Goal: Task Accomplishment & Management: Manage account settings

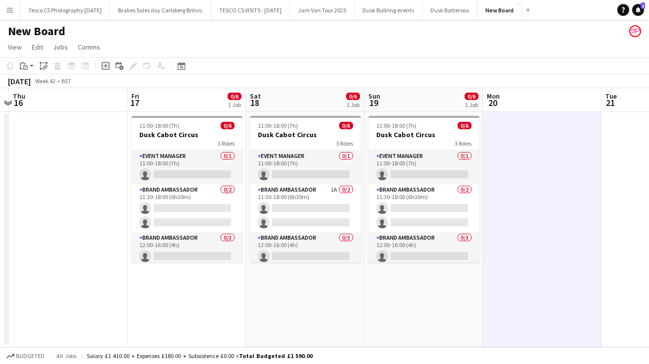
scroll to position [0, 345]
drag, startPoint x: 230, startPoint y: 205, endPoint x: 237, endPoint y: 239, distance: 34.8
click at [237, 240] on app-calendar-viewport "Mon 13 Tue 14 Wed 15 Thu 16 Fri 17 0/6 1 Job Sat 18 0/6 1 Job Sun 19 0/6 1 Job …" at bounding box center [324, 217] width 649 height 259
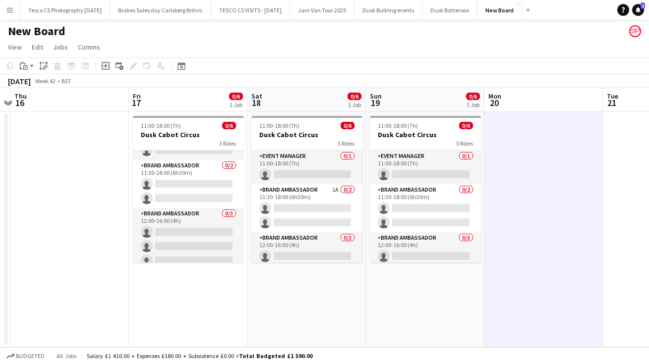
scroll to position [32, 0]
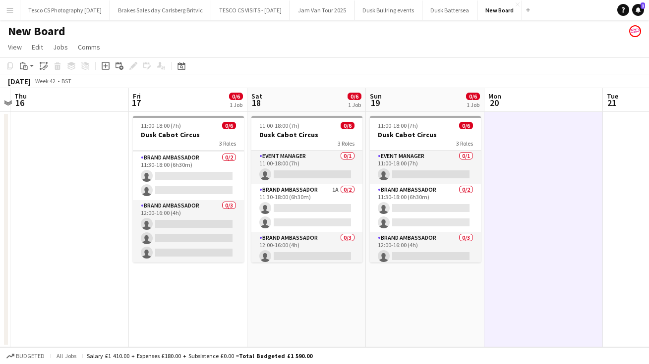
drag, startPoint x: 238, startPoint y: 207, endPoint x: 238, endPoint y: 277, distance: 69.4
click at [238, 277] on app-date-cell "11:00-18:00 (7h) 0/6 Dusk Cabot Circus 3 Roles Event Manager 0/1 11:00-18:00 (7…" at bounding box center [188, 229] width 118 height 235
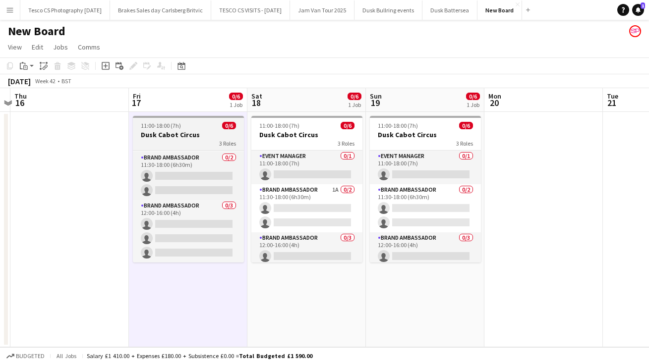
scroll to position [0, 0]
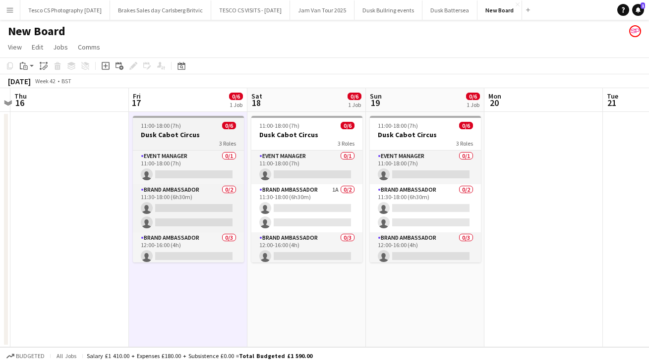
drag, startPoint x: 238, startPoint y: 186, endPoint x: 237, endPoint y: 132, distance: 53.5
click at [238, 132] on app-job-card "11:00-18:00 (7h) 0/6 Dusk Cabot Circus 3 Roles Event Manager 0/1 11:00-18:00 (7…" at bounding box center [188, 189] width 111 height 147
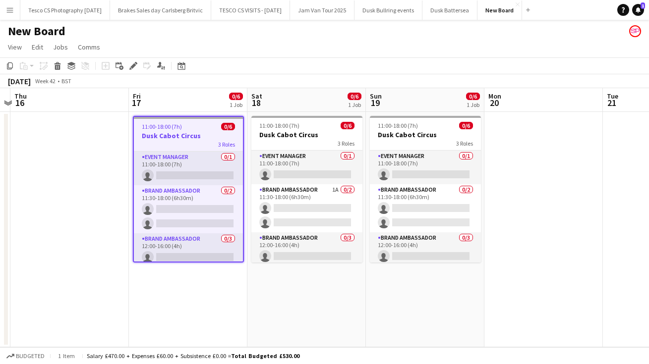
scroll to position [0, 345]
click at [10, 10] on app-icon "Menu" at bounding box center [10, 10] width 8 height 8
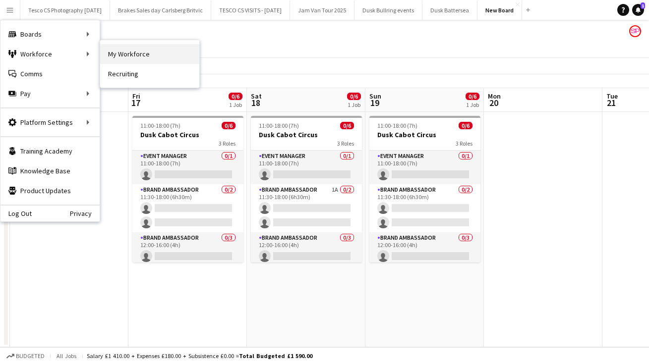
click at [122, 57] on link "My Workforce" at bounding box center [149, 54] width 99 height 20
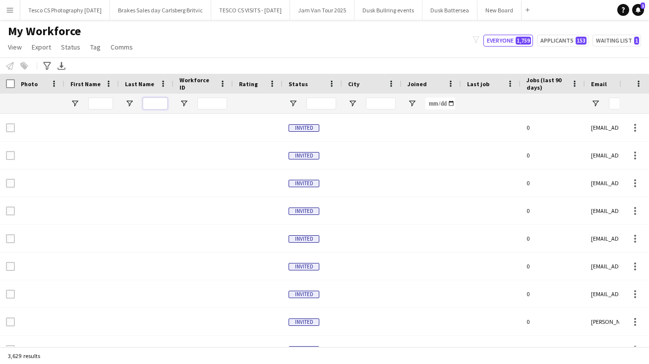
click at [160, 103] on input "Last Name Filter Input" at bounding box center [155, 104] width 25 height 12
type input "*****"
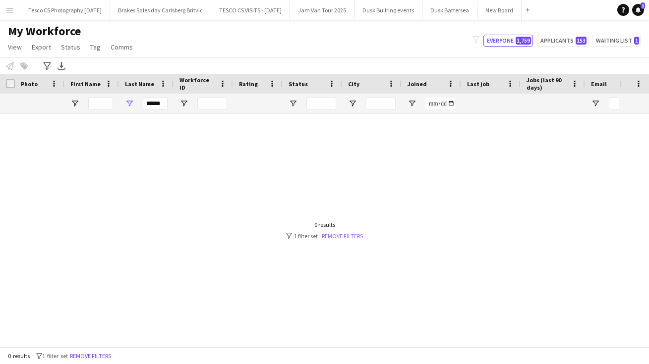
click at [351, 235] on link "Remove filters" at bounding box center [342, 235] width 41 height 7
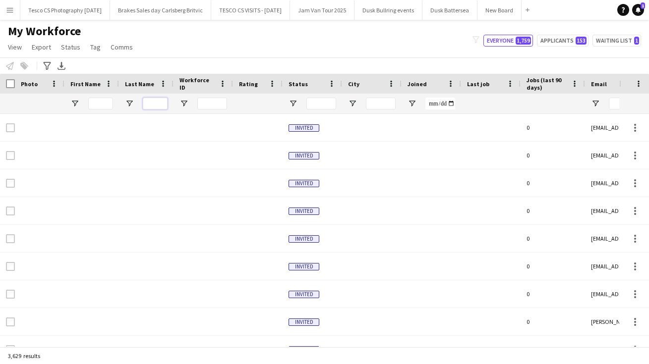
click at [153, 106] on input "Last Name Filter Input" at bounding box center [155, 104] width 25 height 12
type input "*****"
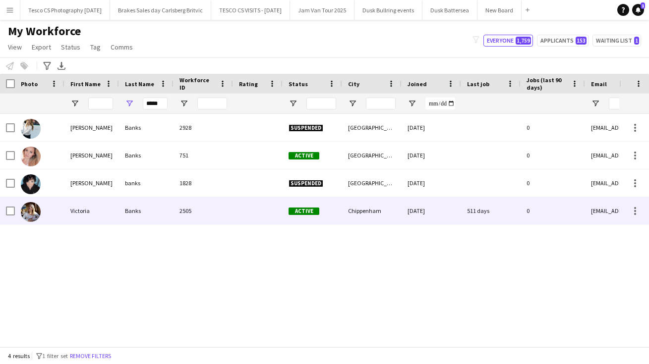
click at [132, 212] on div "Banks" at bounding box center [146, 210] width 55 height 27
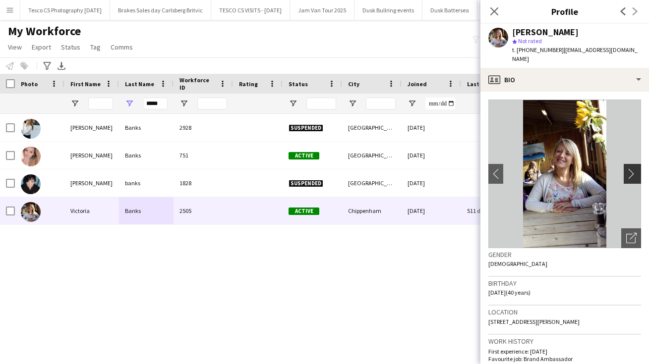
click at [628, 169] on app-icon "chevron-right" at bounding box center [633, 174] width 15 height 10
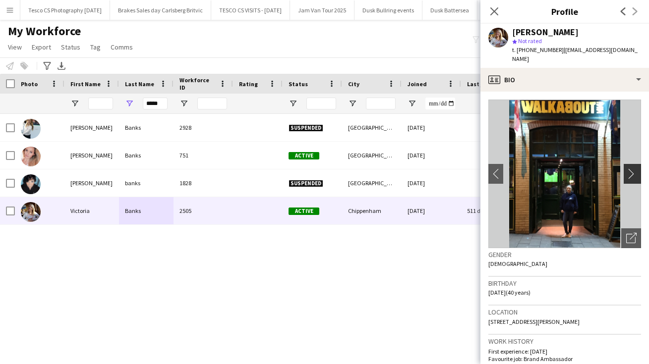
click at [628, 169] on app-icon "chevron-right" at bounding box center [633, 174] width 15 height 10
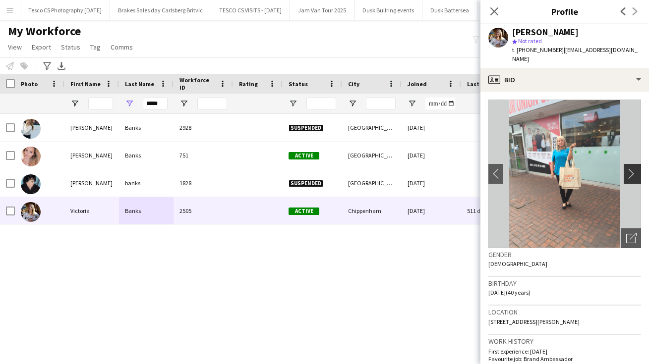
click at [628, 169] on app-icon "chevron-right" at bounding box center [633, 174] width 15 height 10
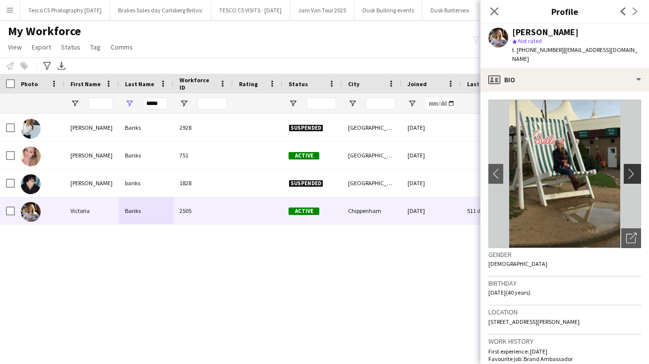
click at [628, 169] on app-icon "chevron-right" at bounding box center [633, 174] width 15 height 10
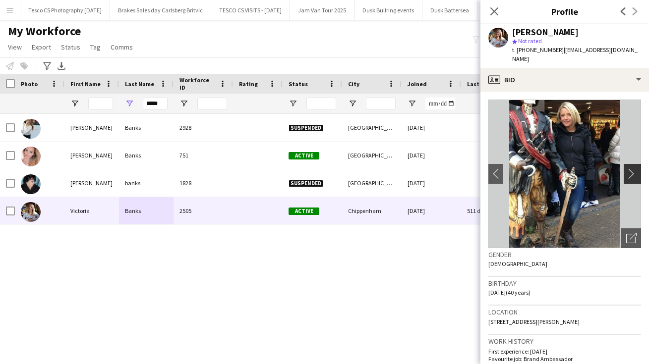
click at [628, 169] on app-icon "chevron-right" at bounding box center [633, 174] width 15 height 10
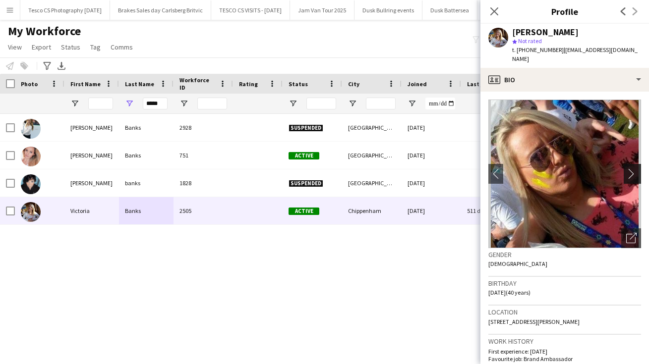
click at [628, 169] on app-icon "chevron-right" at bounding box center [633, 174] width 15 height 10
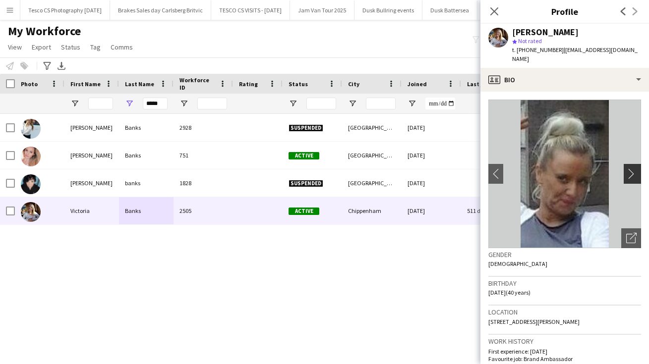
click at [628, 169] on app-icon "chevron-right" at bounding box center [633, 174] width 15 height 10
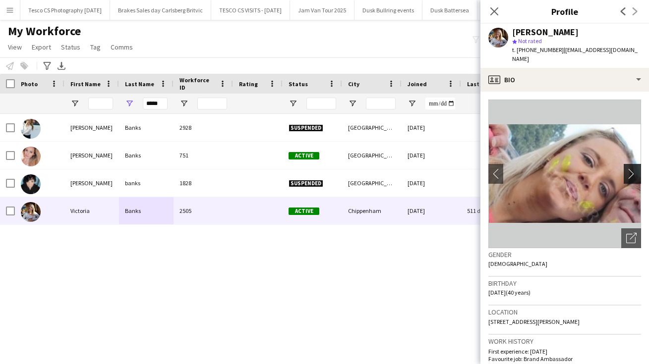
click at [628, 169] on app-icon "chevron-right" at bounding box center [633, 174] width 15 height 10
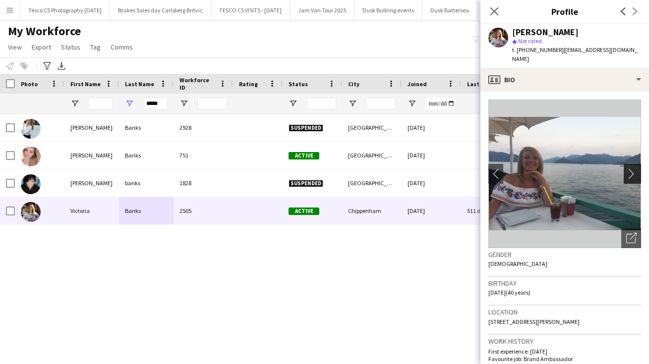
click at [628, 169] on app-icon "chevron-right" at bounding box center [633, 174] width 15 height 10
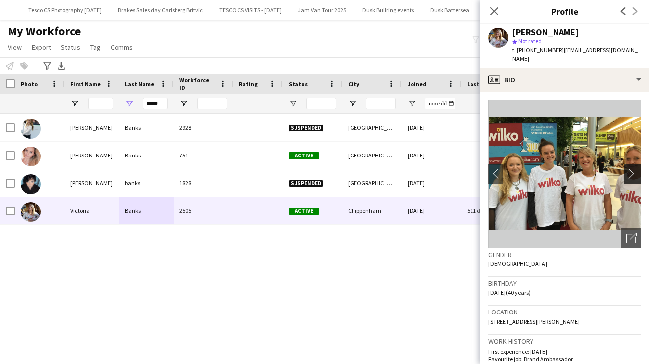
click at [632, 169] on app-icon "chevron-right" at bounding box center [633, 174] width 15 height 10
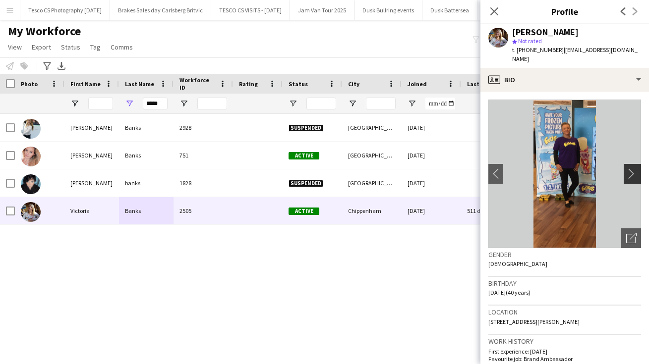
click at [632, 169] on app-icon "chevron-right" at bounding box center [633, 174] width 15 height 10
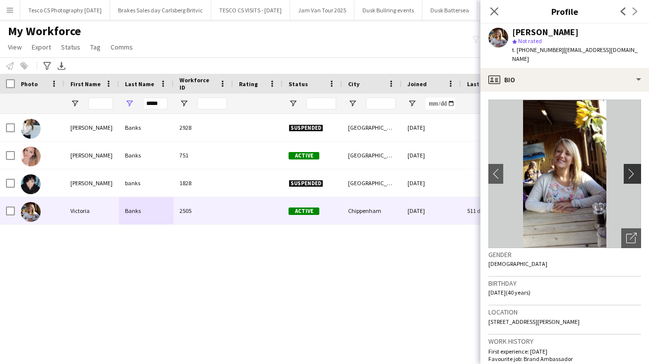
click at [632, 169] on app-icon "chevron-right" at bounding box center [633, 174] width 15 height 10
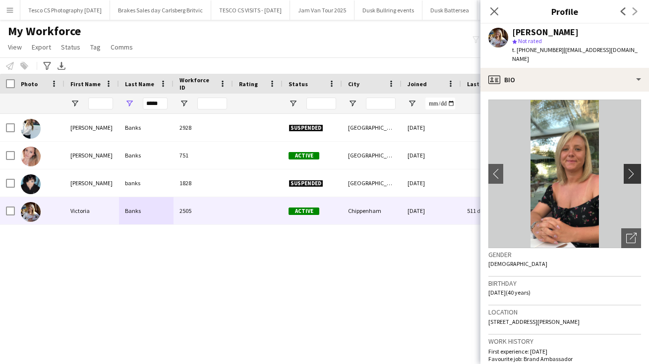
click at [632, 169] on app-icon "chevron-right" at bounding box center [633, 174] width 15 height 10
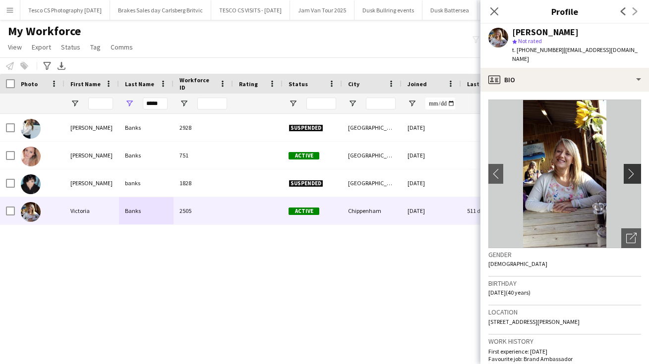
click at [632, 169] on app-icon "chevron-right" at bounding box center [633, 174] width 15 height 10
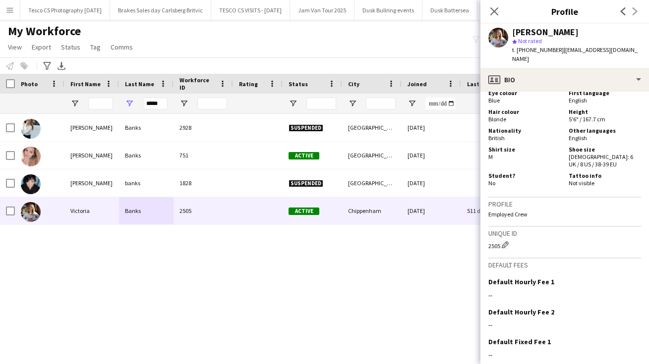
scroll to position [676, 0]
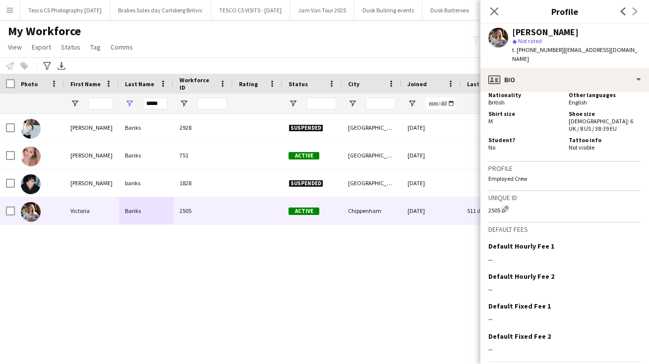
drag, startPoint x: 625, startPoint y: 298, endPoint x: 610, endPoint y: 373, distance: 76.2
click at [610, 364] on html "Menu Boards Boards Boards All jobs Status Workforce Workforce My Workforce Recr…" at bounding box center [324, 182] width 649 height 364
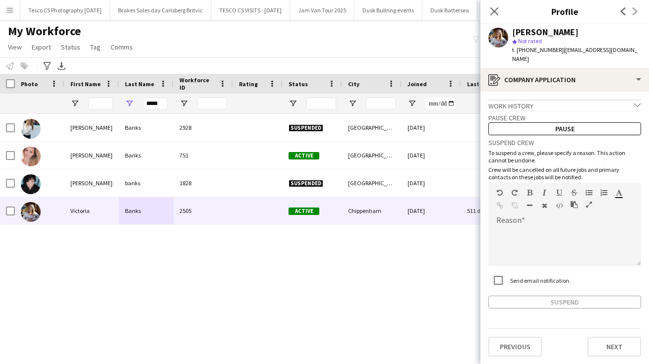
click at [636, 102] on icon "chevron-down" at bounding box center [637, 105] width 7 height 7
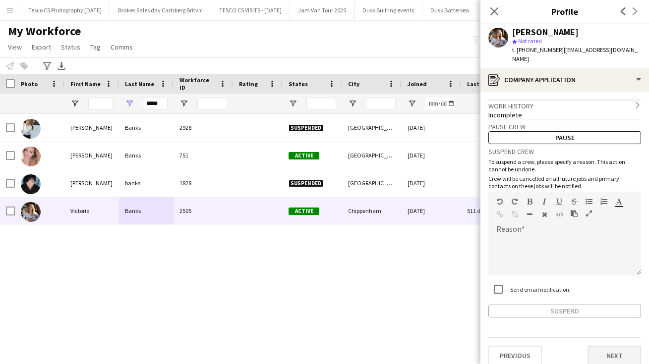
click at [603, 349] on button "Next" at bounding box center [614, 356] width 54 height 20
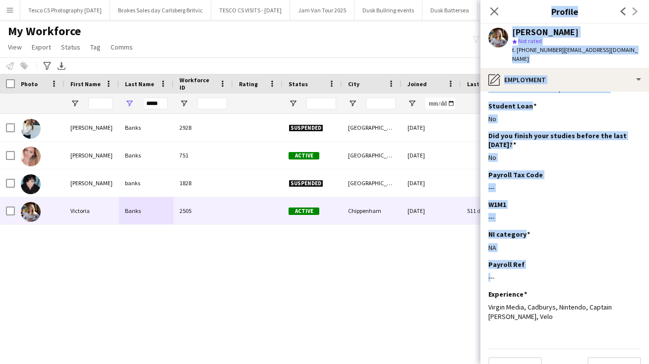
scroll to position [76, 0]
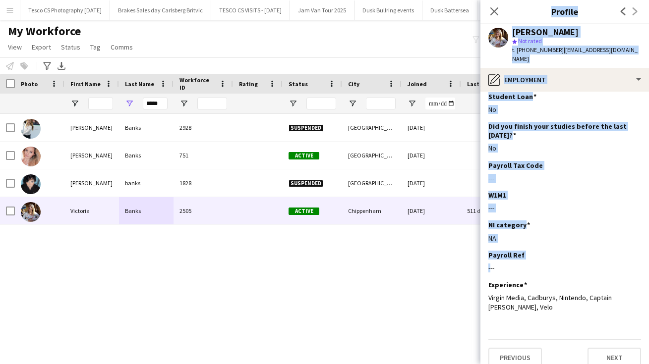
drag, startPoint x: 581, startPoint y: 326, endPoint x: 581, endPoint y: 381, distance: 55.0
click at [581, 364] on html "Menu Boards Boards Boards All jobs Status Workforce Workforce My Workforce Recr…" at bounding box center [324, 182] width 649 height 364
click at [597, 348] on button "Next" at bounding box center [614, 358] width 54 height 20
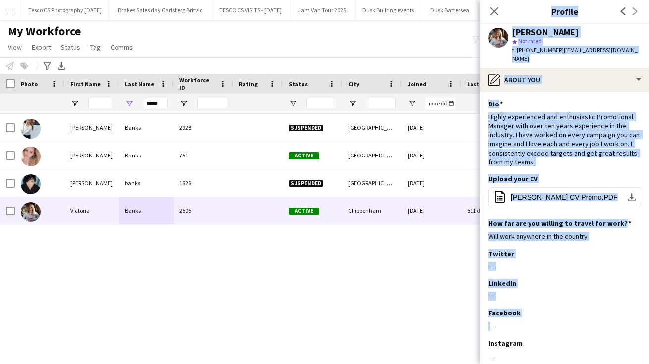
scroll to position [50, 0]
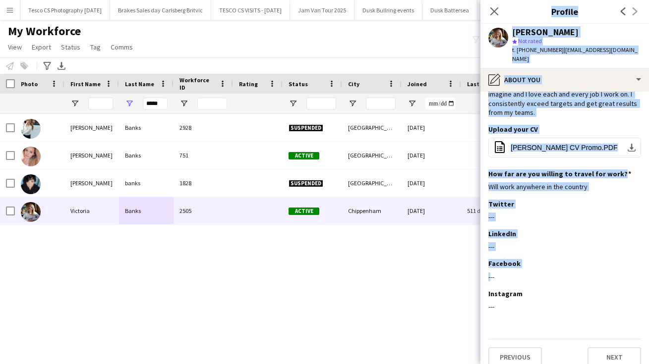
drag, startPoint x: 585, startPoint y: 311, endPoint x: 584, endPoint y: 388, distance: 77.3
click at [584, 364] on html "Menu Boards Boards Boards All jobs Status Workforce Workforce My Workforce Recr…" at bounding box center [324, 182] width 649 height 364
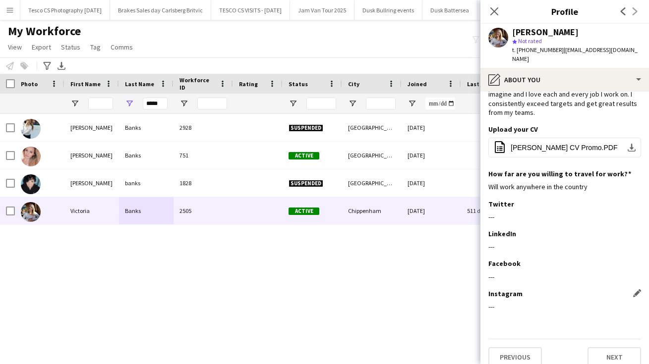
click at [594, 302] on div "---" at bounding box center [564, 306] width 153 height 9
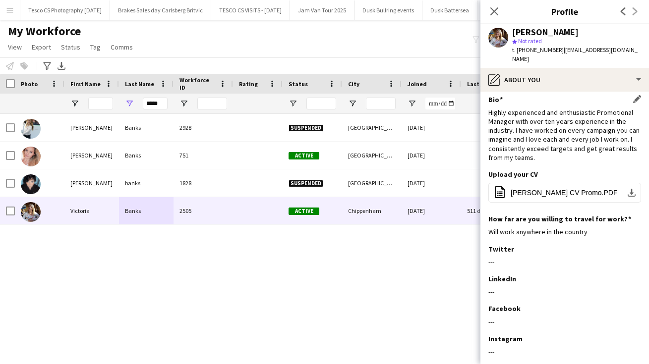
scroll to position [0, 0]
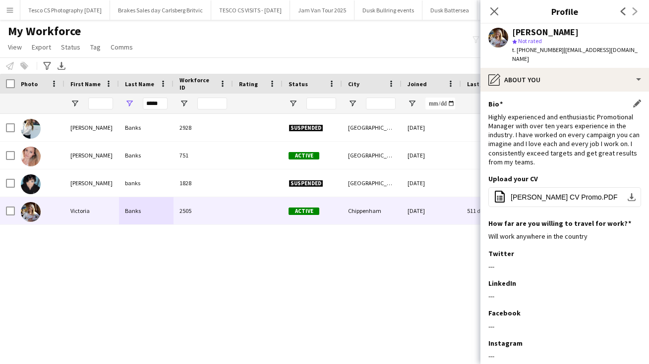
drag, startPoint x: 590, startPoint y: 204, endPoint x: 583, endPoint y: 140, distance: 64.4
click at [583, 139] on app-section-data-types "Bio Edit this field Highly experienced and enthusiastic Promotional Manager wit…" at bounding box center [564, 228] width 169 height 273
click at [632, 193] on app-icon "download-bottom" at bounding box center [631, 197] width 8 height 8
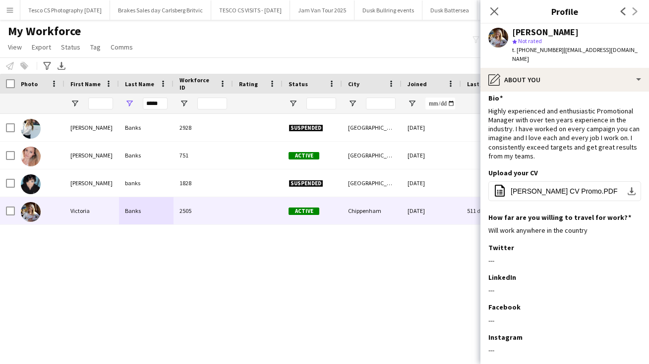
scroll to position [50, 0]
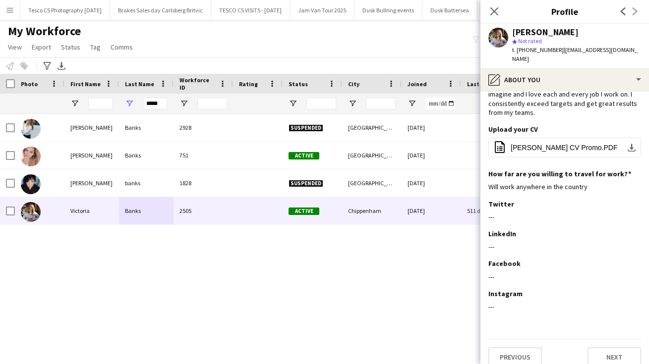
drag, startPoint x: 564, startPoint y: 319, endPoint x: 565, endPoint y: 388, distance: 69.4
click at [565, 364] on html "Menu Boards Boards Boards All jobs Status Workforce Workforce My Workforce Recr…" at bounding box center [324, 182] width 649 height 364
click at [594, 347] on button "Next" at bounding box center [614, 357] width 54 height 20
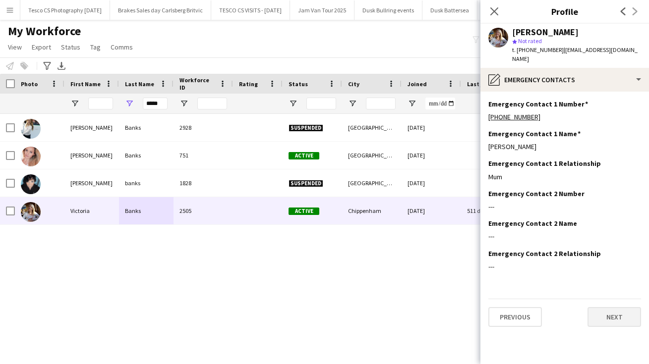
click at [602, 307] on button "Next" at bounding box center [614, 317] width 54 height 20
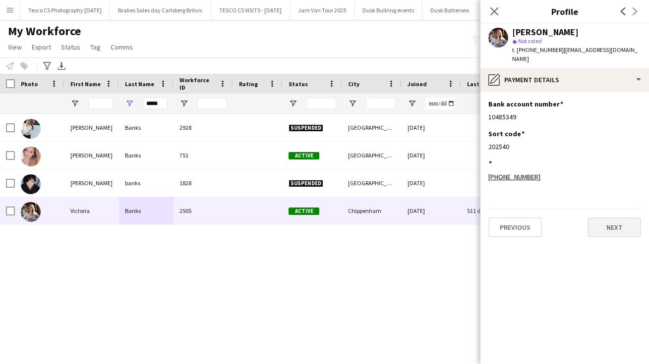
click at [615, 220] on button "Next" at bounding box center [614, 228] width 54 height 20
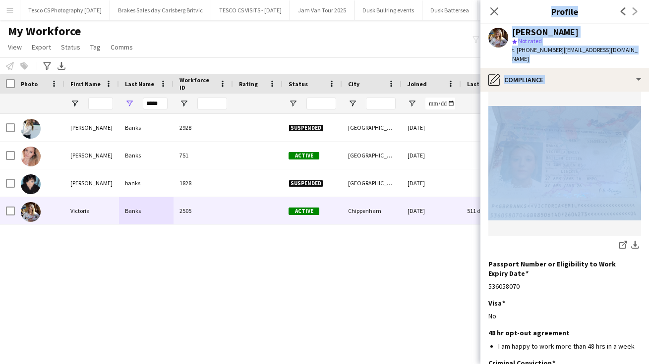
scroll to position [151, 0]
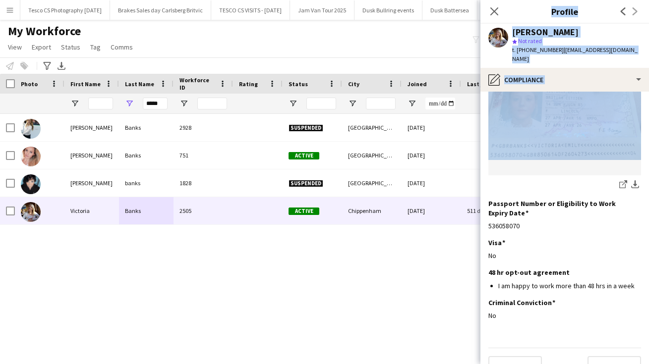
drag, startPoint x: 572, startPoint y: 314, endPoint x: 573, endPoint y: 380, distance: 65.9
click at [573, 364] on html "Menu Boards Boards Boards All jobs Status Workforce Workforce My Workforce Recr…" at bounding box center [324, 182] width 649 height 364
click at [619, 356] on button "Next" at bounding box center [614, 366] width 54 height 20
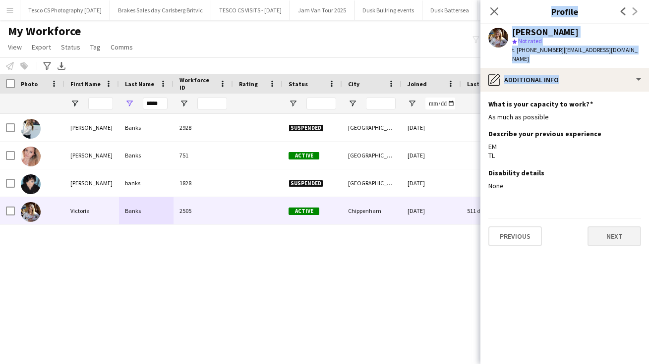
scroll to position [0, 0]
click at [599, 227] on button "Next" at bounding box center [614, 237] width 54 height 20
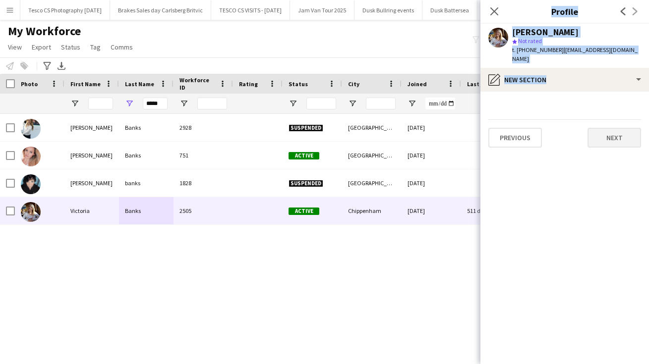
click at [600, 135] on button "Next" at bounding box center [614, 138] width 54 height 20
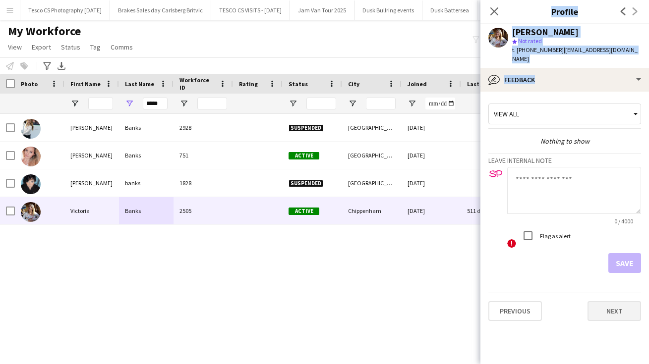
click at [596, 301] on button "Next" at bounding box center [614, 311] width 54 height 20
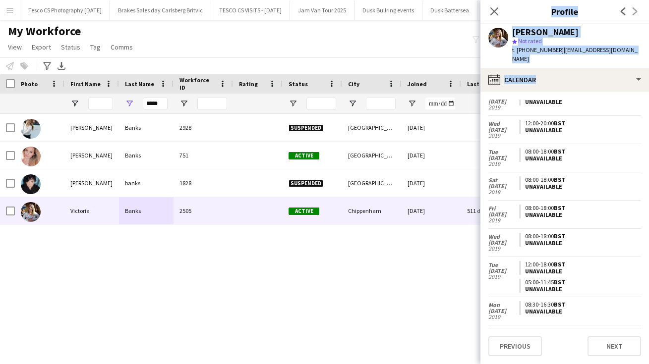
scroll to position [964, 0]
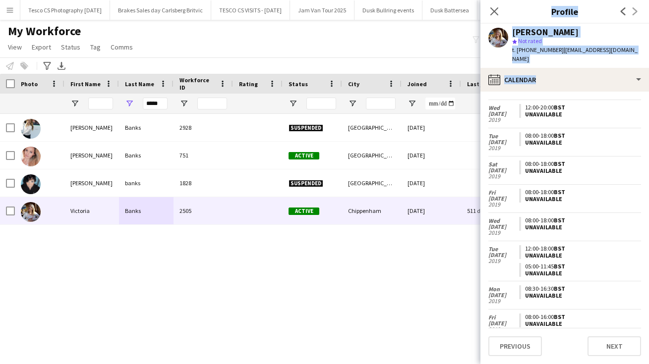
drag, startPoint x: 592, startPoint y: 169, endPoint x: 599, endPoint y: 377, distance: 208.3
click at [599, 364] on html "Menu Boards Boards Boards All jobs Status Workforce Workforce My Workforce Recr…" at bounding box center [324, 182] width 649 height 364
click at [491, 10] on icon "Close pop-in" at bounding box center [493, 10] width 9 height 9
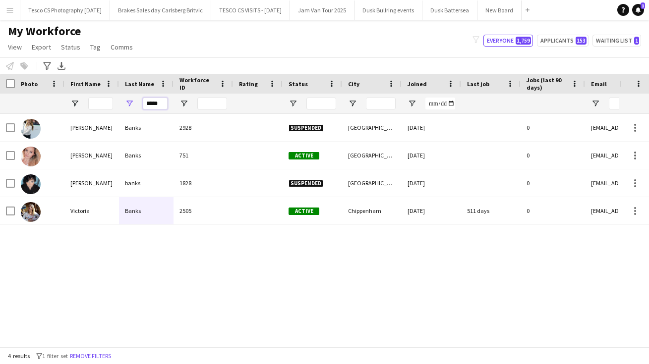
drag, startPoint x: 163, startPoint y: 104, endPoint x: 108, endPoint y: 103, distance: 55.0
click at [109, 103] on div "*****" at bounding box center [537, 104] width 1075 height 20
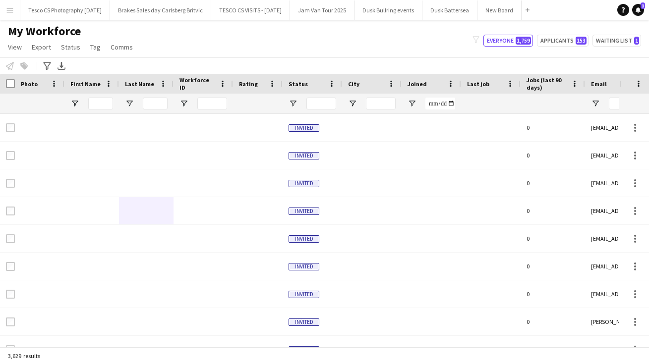
click at [11, 6] on app-icon "Menu" at bounding box center [10, 10] width 8 height 8
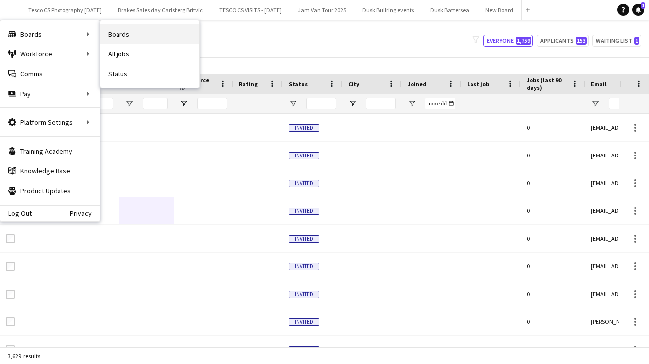
click at [141, 34] on link "Boards" at bounding box center [149, 34] width 99 height 20
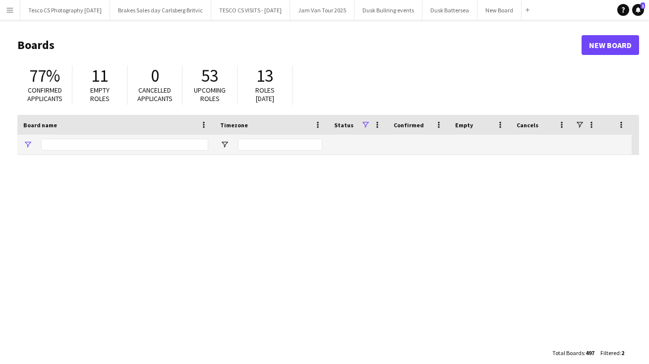
type input "****"
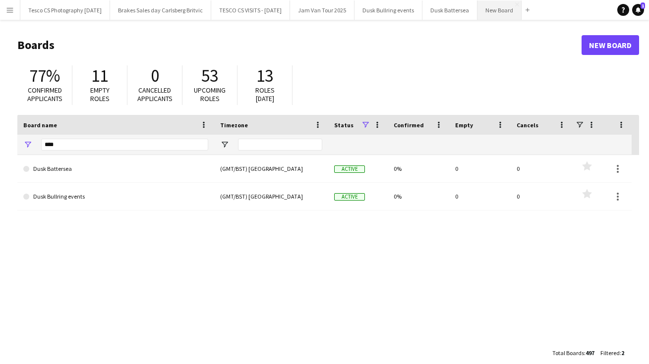
click at [521, 5] on button "New Board Close" at bounding box center [499, 9] width 44 height 19
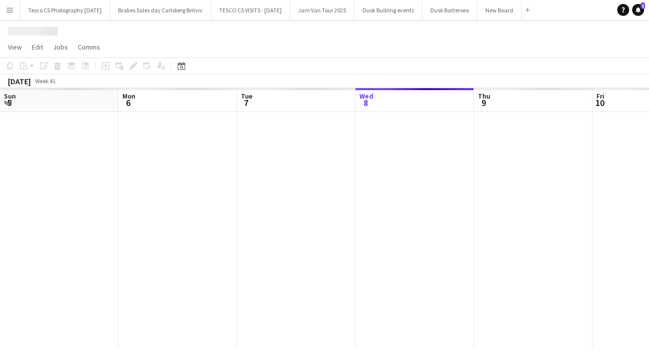
scroll to position [0, 237]
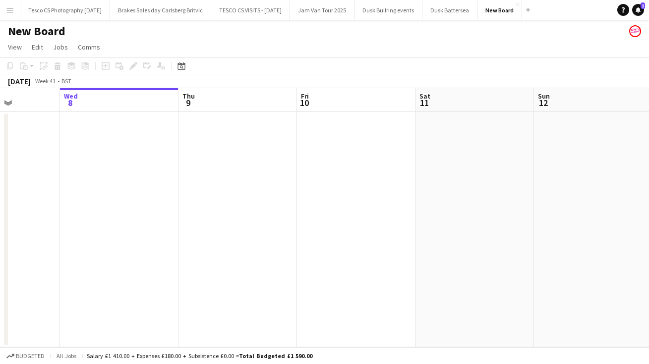
drag, startPoint x: 489, startPoint y: 288, endPoint x: -10, endPoint y: 285, distance: 499.1
click at [0, 285] on html "Menu Boards Boards Boards All jobs Status Workforce Workforce My Workforce Recr…" at bounding box center [324, 182] width 649 height 364
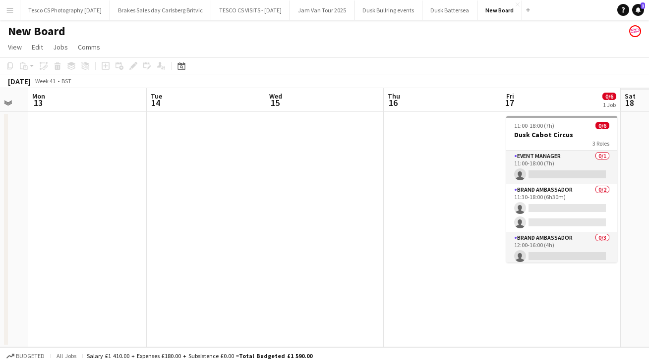
drag, startPoint x: 404, startPoint y: 282, endPoint x: 28, endPoint y: 284, distance: 375.7
click at [28, 284] on app-calendar-viewport "Thu 9 Fri 10 Sat 11 Sun 12 Mon 13 Tue 14 Wed 15 Thu 16 Fri 17 0/6 1 Job Sat 18 …" at bounding box center [324, 217] width 649 height 259
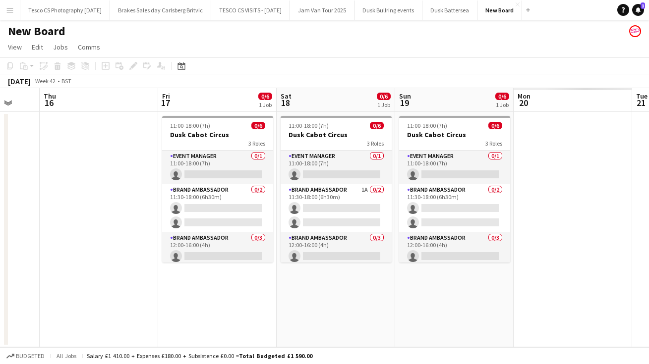
drag, startPoint x: 437, startPoint y: 299, endPoint x: 26, endPoint y: 274, distance: 412.2
click at [31, 276] on app-calendar-viewport "Sun 12 Mon 13 Tue 14 Wed 15 Thu 16 Fri 17 0/6 1 Job Sat 18 0/6 1 Job Sun 19 0/6…" at bounding box center [324, 217] width 649 height 259
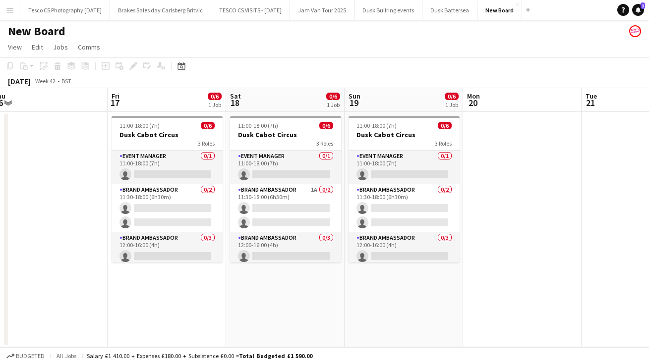
click at [58, 31] on h1 "New Board" at bounding box center [36, 31] width 57 height 15
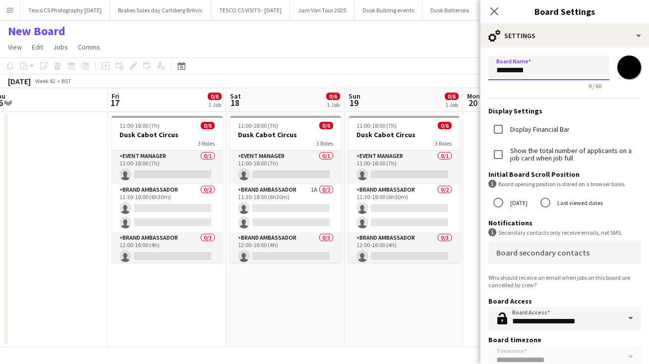
drag, startPoint x: 534, startPoint y: 67, endPoint x: 480, endPoint y: 61, distance: 54.4
click at [482, 62] on form "**********" at bounding box center [564, 224] width 169 height 353
type input "**********"
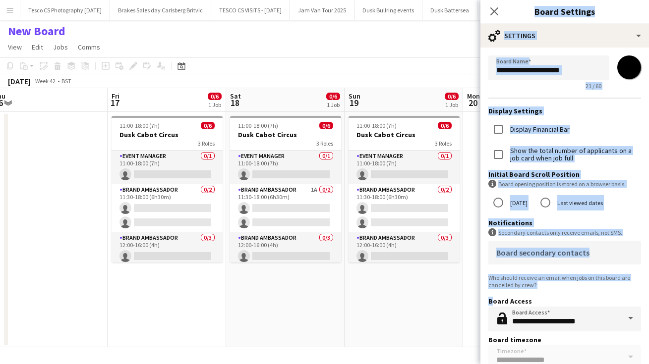
scroll to position [30, 0]
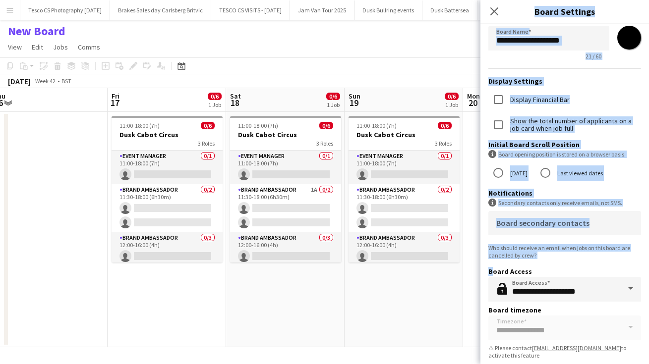
drag, startPoint x: 588, startPoint y: 294, endPoint x: 588, endPoint y: 384, distance: 89.7
click at [588, 364] on html "Menu Boards Boards Boards All jobs Status Workforce Workforce My Workforce Recr…" at bounding box center [324, 182] width 649 height 364
click at [494, 9] on icon "Close pop-in" at bounding box center [493, 10] width 9 height 9
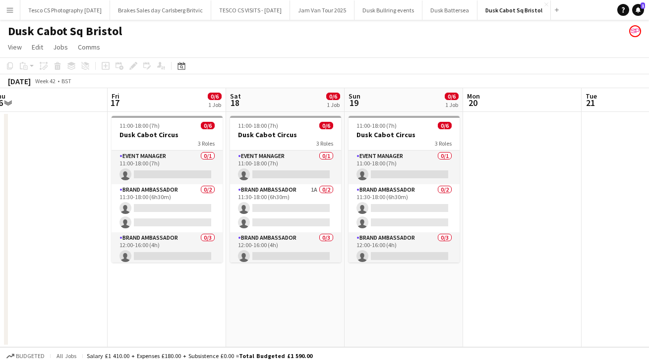
click at [80, 31] on h1 "Dusk Cabot Sq Bristol" at bounding box center [65, 31] width 114 height 15
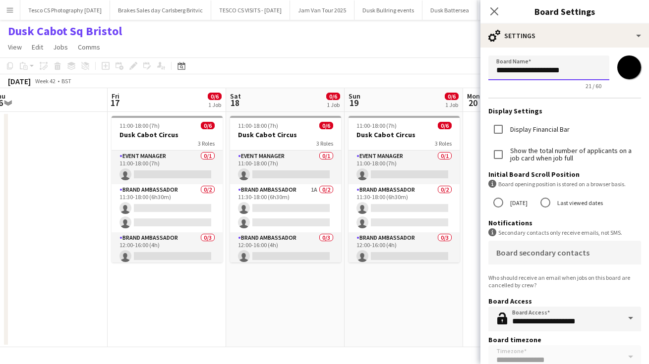
click at [544, 69] on input "**********" at bounding box center [548, 68] width 121 height 25
type input "**********"
click at [492, 11] on icon "Close pop-in" at bounding box center [493, 10] width 9 height 9
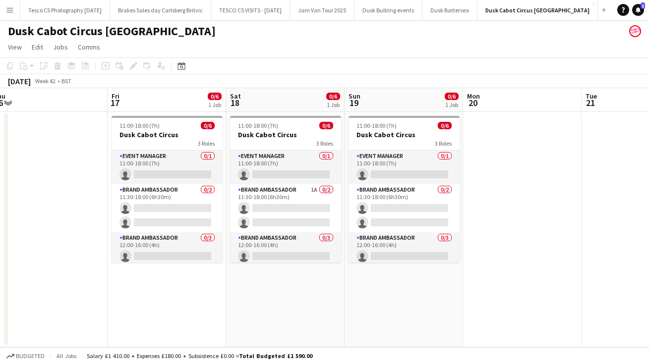
click at [8, 11] on app-icon "Menu" at bounding box center [10, 10] width 8 height 8
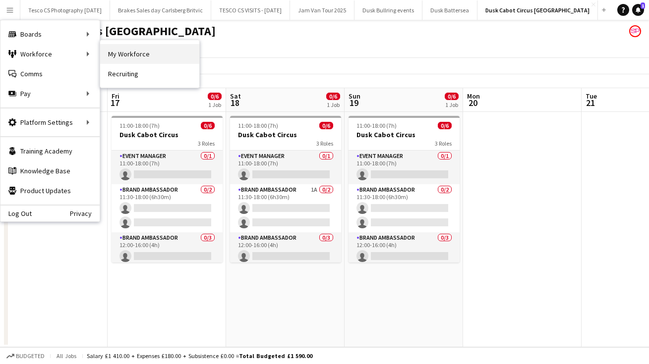
click at [143, 55] on link "My Workforce" at bounding box center [149, 54] width 99 height 20
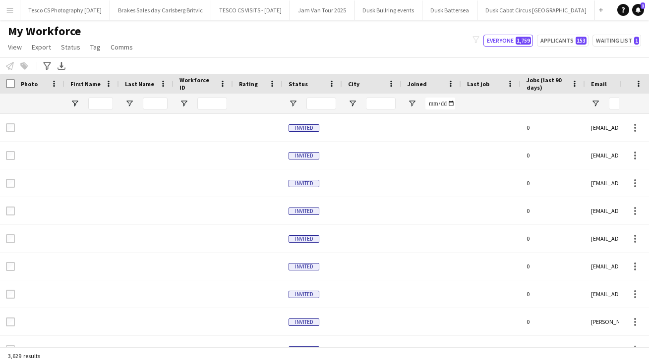
click at [106, 110] on div at bounding box center [100, 104] width 25 height 20
click at [104, 102] on input "First Name Filter Input" at bounding box center [100, 104] width 25 height 12
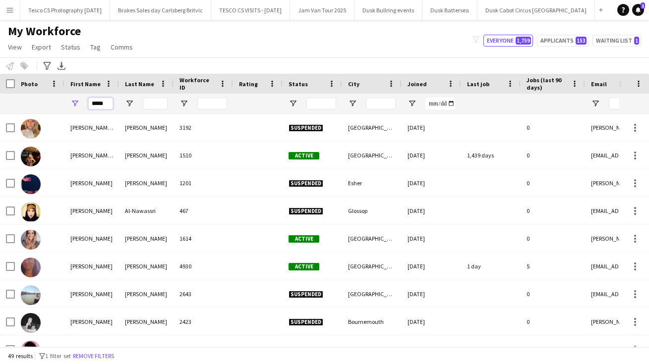
type input "*****"
drag, startPoint x: 115, startPoint y: 106, endPoint x: 157, endPoint y: 102, distance: 41.9
click at [157, 102] on input "Last Name Filter Input" at bounding box center [155, 104] width 25 height 12
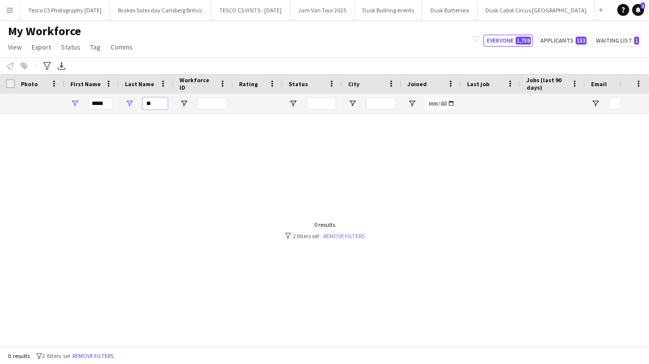
type input "**"
click at [346, 233] on link "Remove filters" at bounding box center [343, 235] width 41 height 7
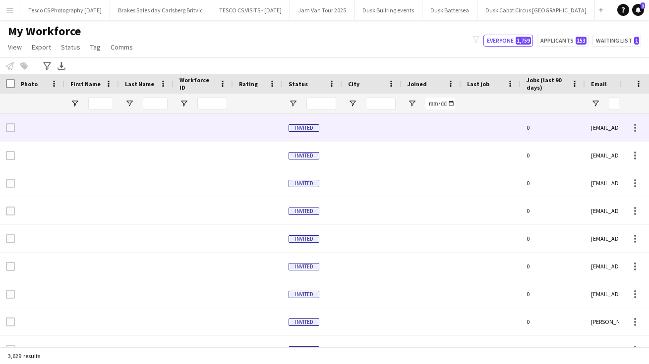
click at [156, 97] on div at bounding box center [155, 104] width 25 height 20
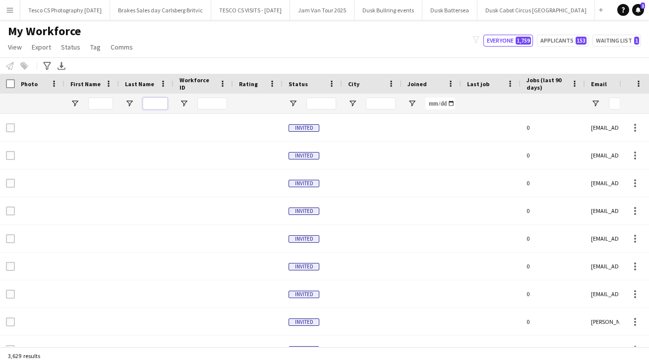
click at [155, 103] on input "Last Name Filter Input" at bounding box center [155, 104] width 25 height 12
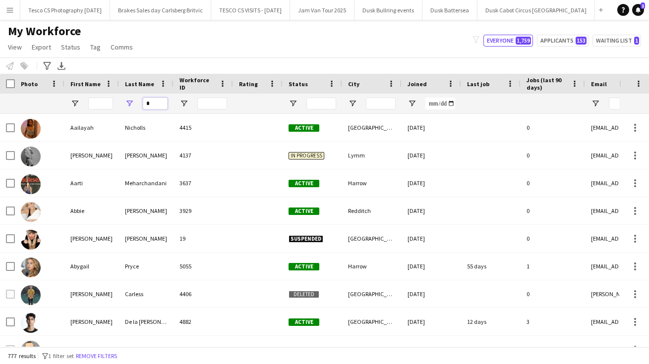
type input "*"
click at [100, 102] on input "First Name Filter Input" at bounding box center [100, 104] width 25 height 12
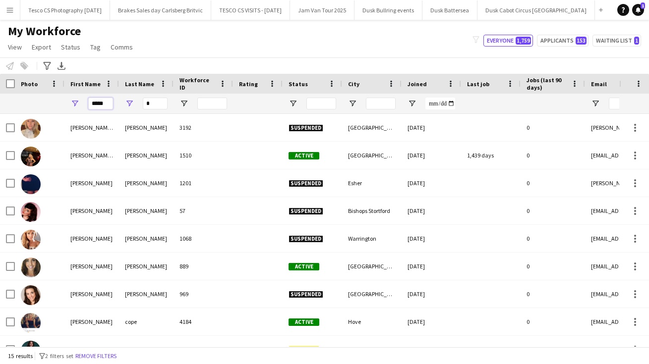
type input "*****"
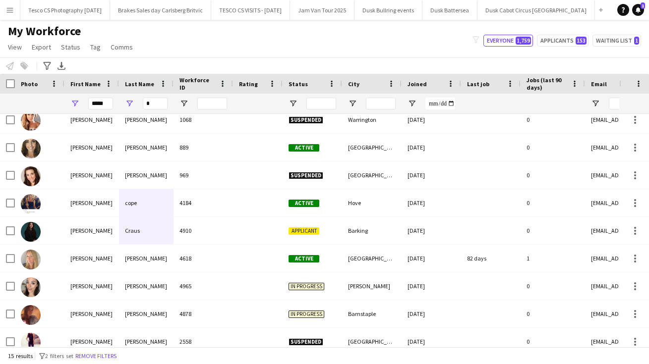
scroll to position [119, 0]
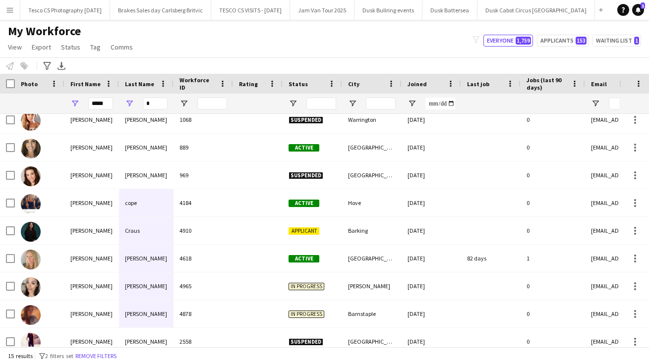
drag, startPoint x: 100, startPoint y: 102, endPoint x: 156, endPoint y: 312, distance: 217.6
click at [156, 312] on div "[PERSON_NAME] 3192 Suspended [GEOGRAPHIC_DATA] [DATE] 0 [PERSON_NAME][EMAIL_ADD…" at bounding box center [537, 203] width 1075 height 416
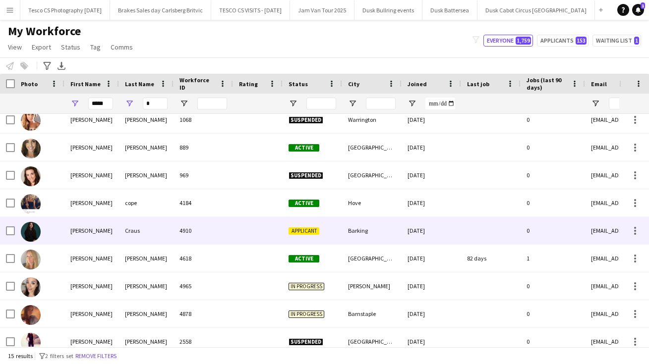
click at [133, 230] on div "Craus" at bounding box center [146, 230] width 55 height 27
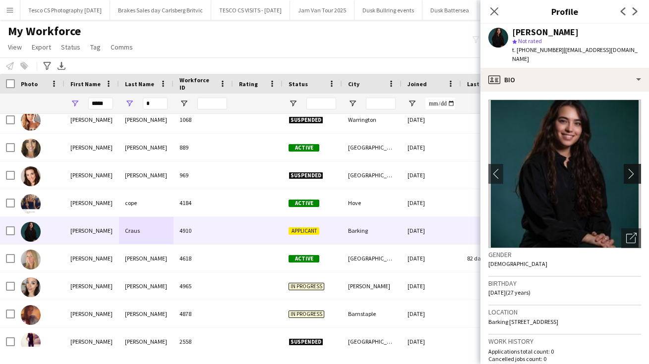
click at [633, 169] on app-icon "chevron-right" at bounding box center [633, 174] width 15 height 10
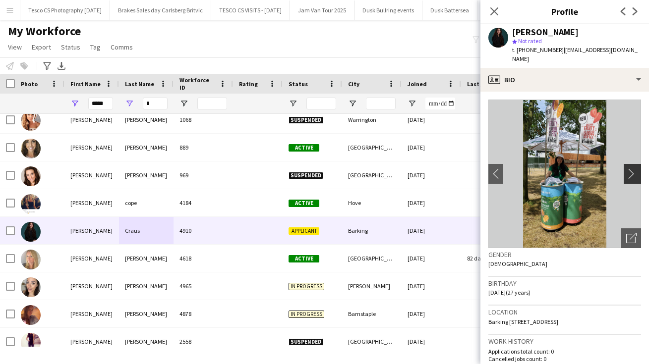
click at [632, 169] on app-icon "chevron-right" at bounding box center [633, 174] width 15 height 10
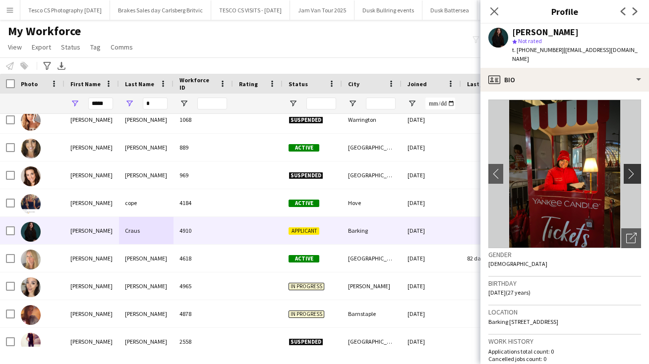
click at [627, 169] on app-icon "chevron-right" at bounding box center [633, 174] width 15 height 10
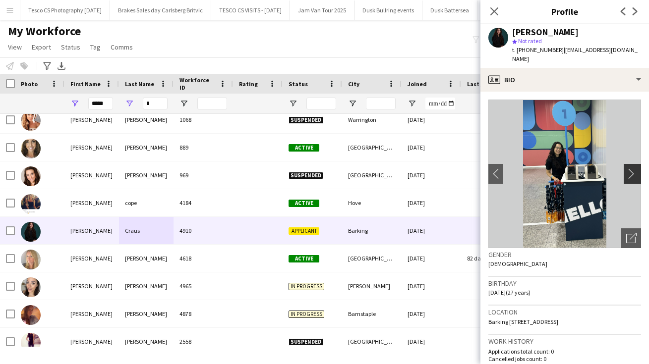
click at [627, 169] on app-icon "chevron-right" at bounding box center [633, 174] width 15 height 10
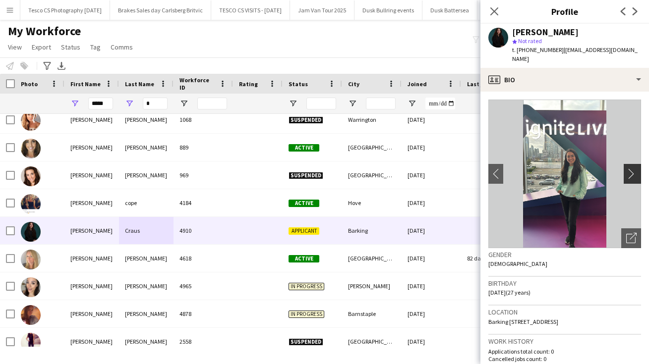
click at [627, 169] on app-icon "chevron-right" at bounding box center [633, 174] width 15 height 10
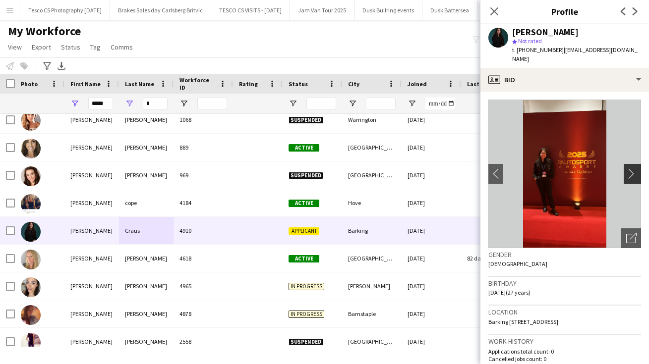
click at [627, 169] on app-icon "chevron-right" at bounding box center [633, 174] width 15 height 10
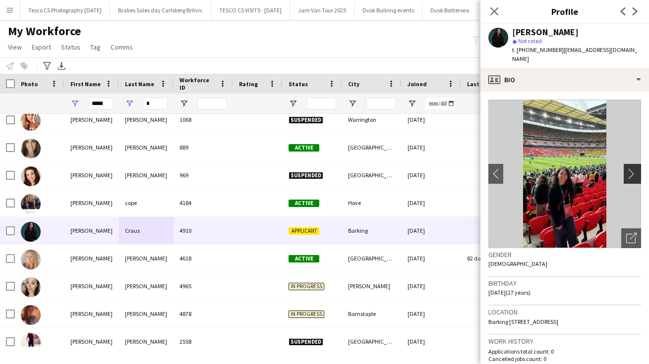
click at [627, 169] on app-icon "chevron-right" at bounding box center [633, 174] width 15 height 10
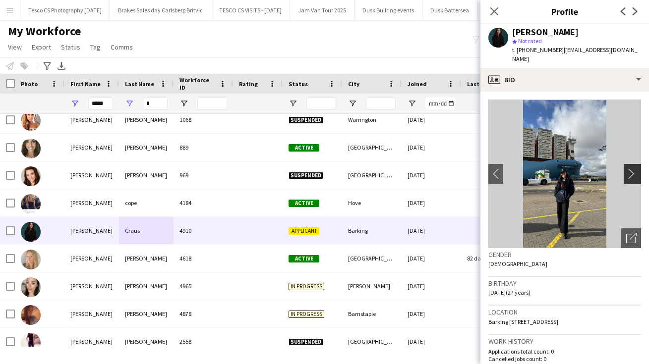
click at [627, 169] on app-icon "chevron-right" at bounding box center [633, 174] width 15 height 10
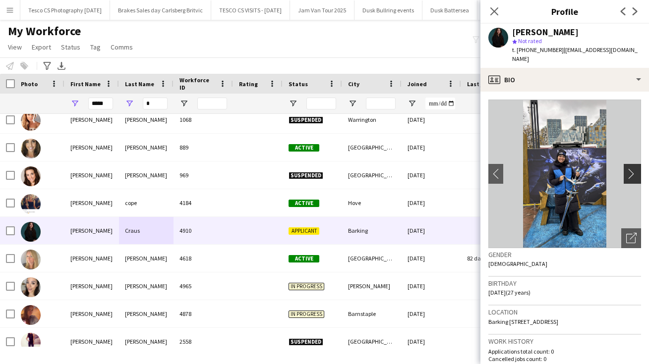
click at [627, 169] on app-icon "chevron-right" at bounding box center [633, 174] width 15 height 10
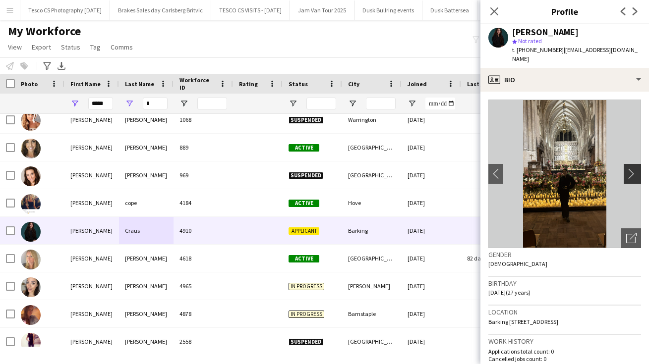
click at [627, 169] on app-icon "chevron-right" at bounding box center [633, 174] width 15 height 10
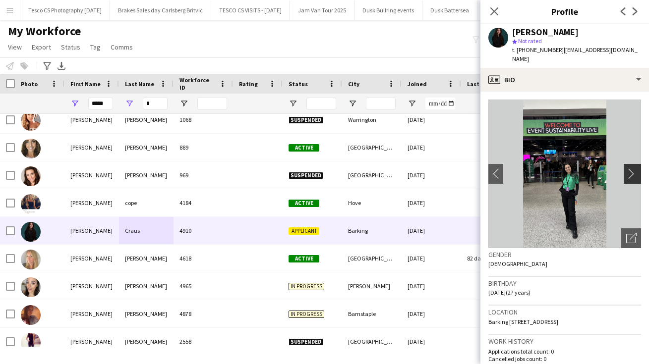
click at [627, 169] on app-icon "chevron-right" at bounding box center [633, 174] width 15 height 10
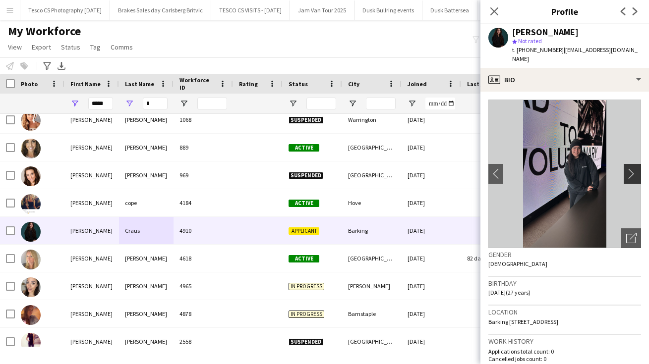
click at [627, 169] on app-icon "chevron-right" at bounding box center [633, 174] width 15 height 10
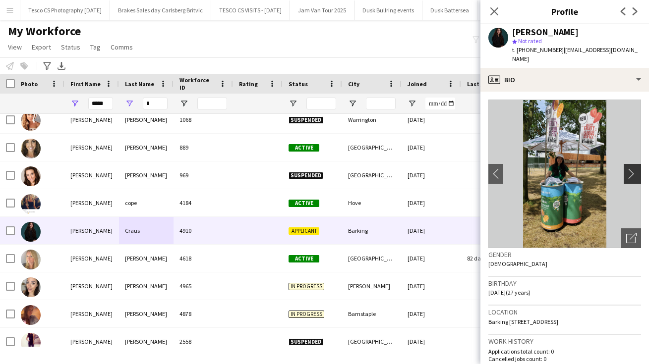
click at [627, 169] on app-icon "chevron-right" at bounding box center [633, 174] width 15 height 10
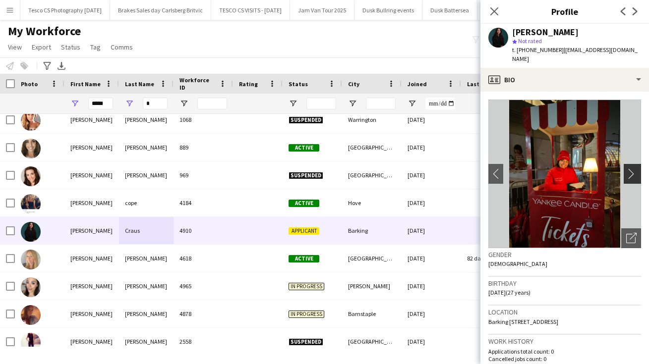
click at [627, 169] on app-icon "chevron-right" at bounding box center [633, 174] width 15 height 10
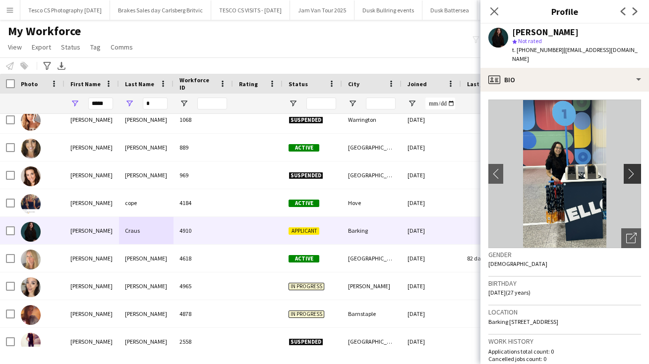
click at [627, 169] on app-icon "chevron-right" at bounding box center [633, 174] width 15 height 10
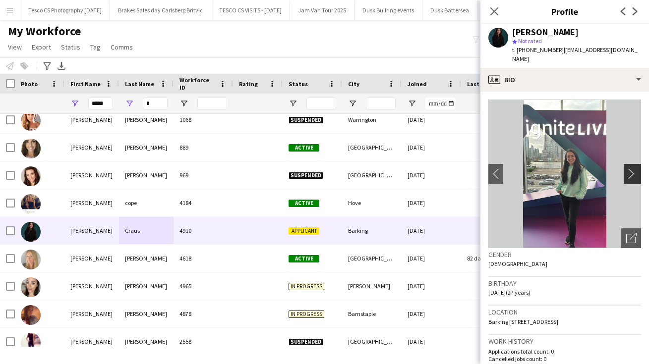
click at [627, 169] on app-icon "chevron-right" at bounding box center [633, 174] width 15 height 10
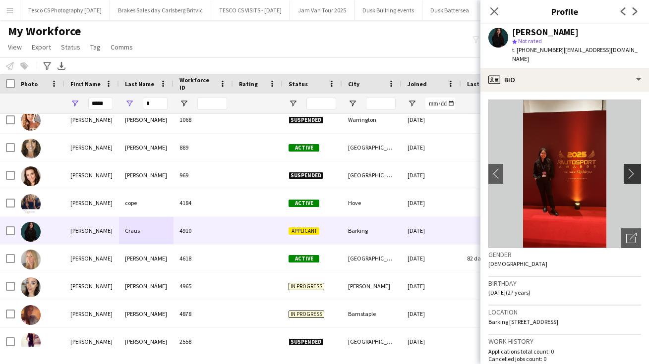
click at [627, 169] on app-icon "chevron-right" at bounding box center [633, 174] width 15 height 10
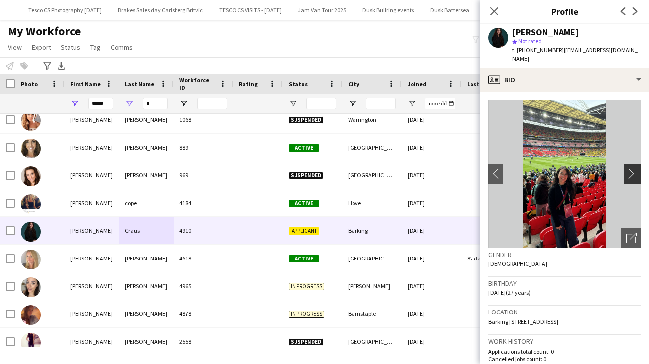
click at [627, 169] on app-icon "chevron-right" at bounding box center [633, 174] width 15 height 10
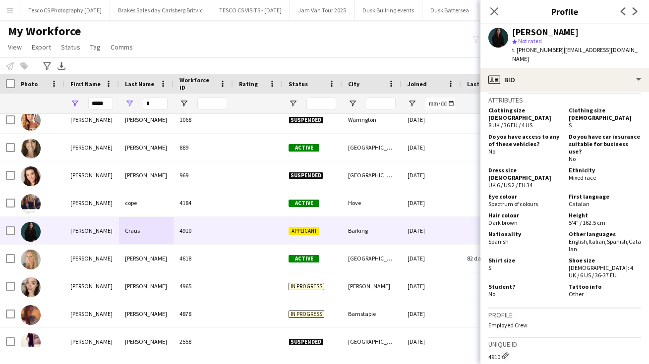
scroll to position [625, 0]
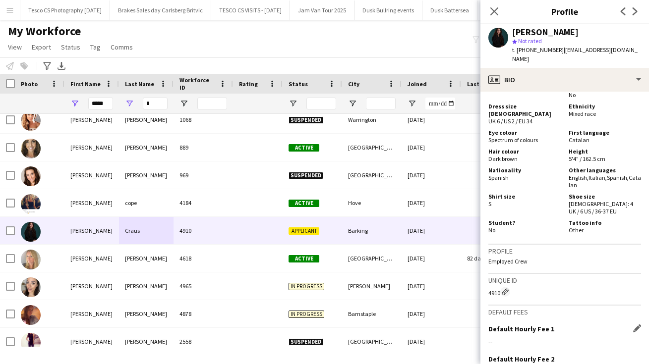
drag, startPoint x: 578, startPoint y: 277, endPoint x: 572, endPoint y: 312, distance: 36.1
click at [572, 313] on app-crew-profile-bio "chevron-left chevron-right Open photos pop-in Gender [DEMOGRAPHIC_DATA] Birthda…" at bounding box center [564, 228] width 169 height 273
click at [624, 287] on div "4910 Edit crew unique ID" at bounding box center [564, 292] width 153 height 10
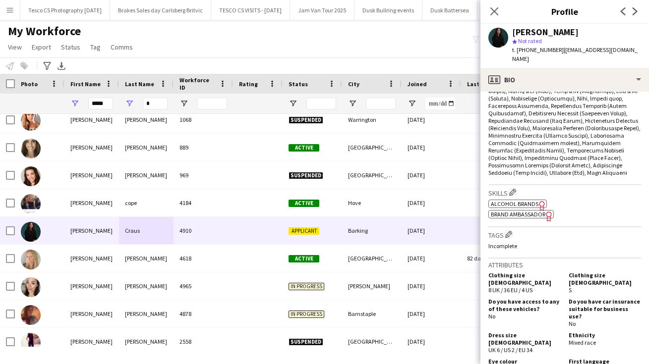
scroll to position [397, 0]
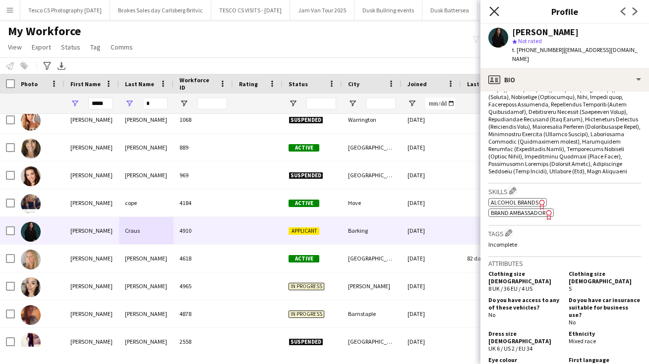
click at [494, 9] on icon "Close pop-in" at bounding box center [493, 10] width 9 height 9
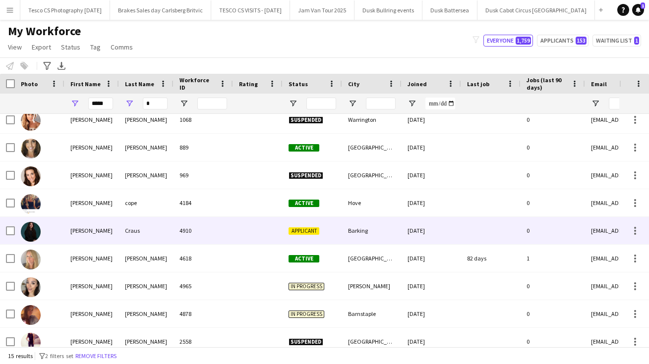
click at [302, 230] on span "Applicant" at bounding box center [303, 230] width 31 height 7
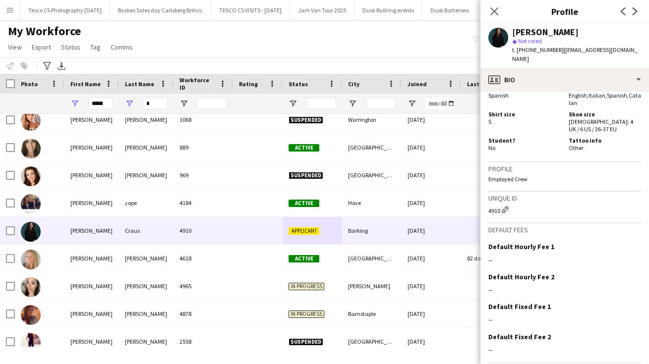
scroll to position [709, 0]
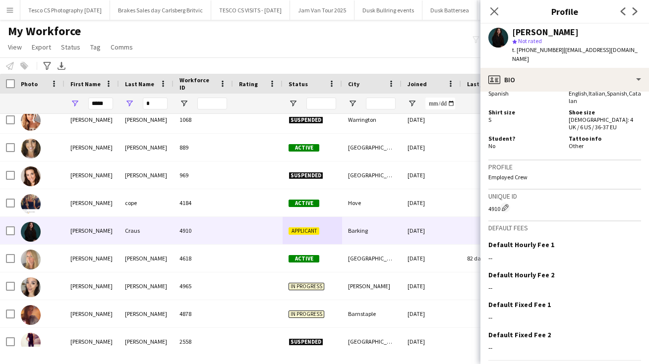
drag, startPoint x: 585, startPoint y: 283, endPoint x: 586, endPoint y: 392, distance: 109.0
click at [586, 364] on html "Menu Boards Boards Boards All jobs Status Workforce Workforce My Workforce Recr…" at bounding box center [324, 182] width 649 height 364
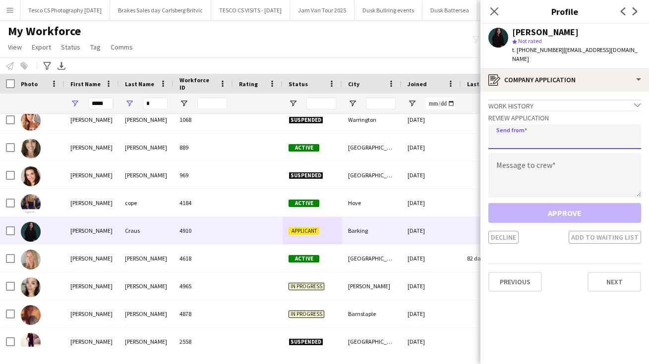
click at [525, 127] on input "email" at bounding box center [564, 136] width 153 height 25
type input "**********"
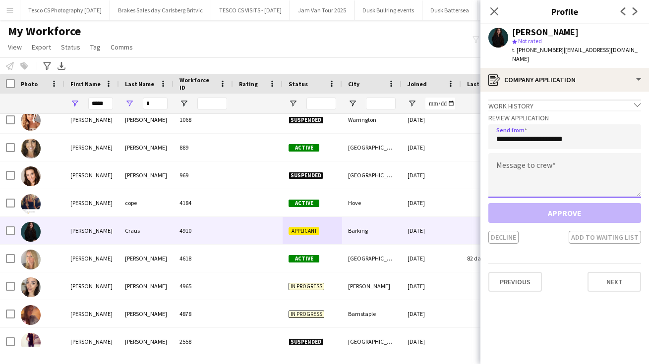
click at [507, 160] on textarea at bounding box center [564, 175] width 153 height 45
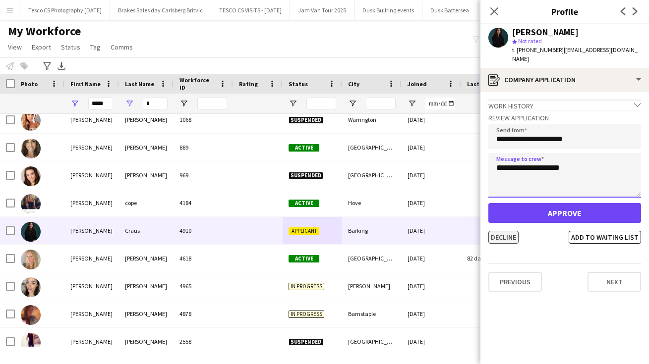
type textarea "**********"
click at [507, 231] on button "Decline" at bounding box center [503, 237] width 30 height 13
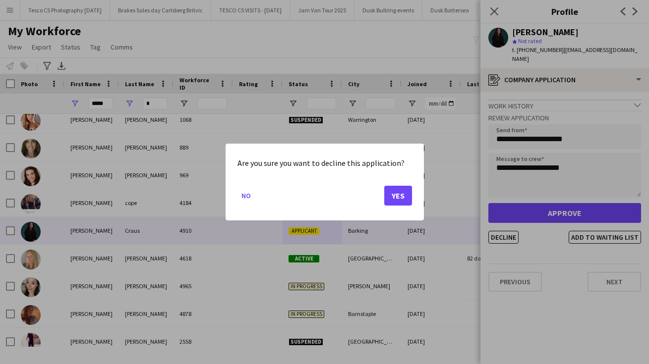
click at [401, 195] on button "Yes" at bounding box center [398, 196] width 28 height 20
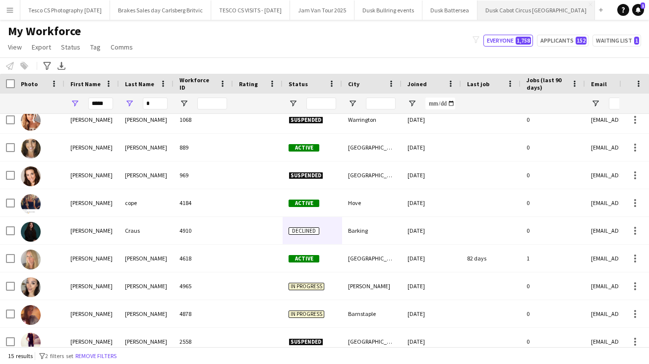
click at [530, 13] on button "Dusk Cabot Circus [GEOGRAPHIC_DATA] Close" at bounding box center [535, 9] width 117 height 19
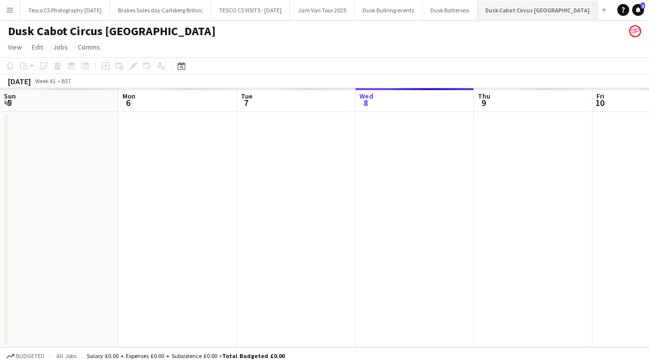
scroll to position [0, 237]
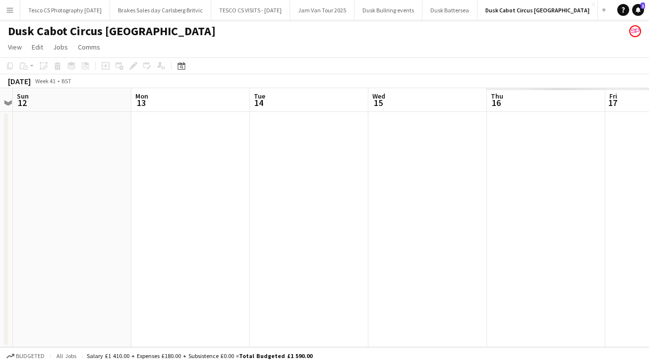
drag, startPoint x: 581, startPoint y: 228, endPoint x: 1, endPoint y: 228, distance: 579.4
click at [1, 228] on app-calendar-viewport "Wed 8 Thu 9 Fri 10 Sat 11 Sun 12 Mon 13 Tue 14 Wed 15 Thu 16 Fri 17 Sat 18" at bounding box center [324, 217] width 649 height 259
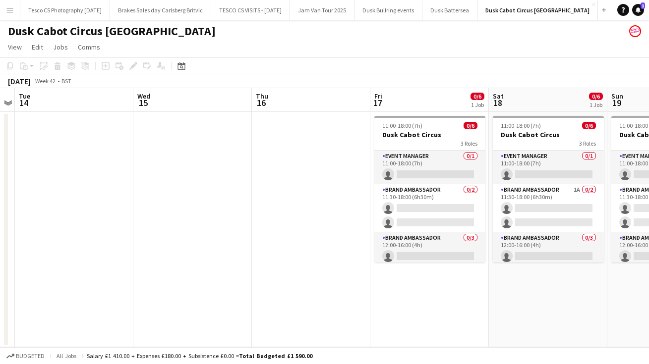
drag, startPoint x: 536, startPoint y: 274, endPoint x: 58, endPoint y: 227, distance: 479.6
click at [134, 231] on app-calendar-viewport "Sat 11 Sun 12 Mon 13 Tue 14 Wed 15 Thu 16 Fri 17 0/6 1 Job Sat 18 0/6 1 Job Sun…" at bounding box center [324, 217] width 649 height 259
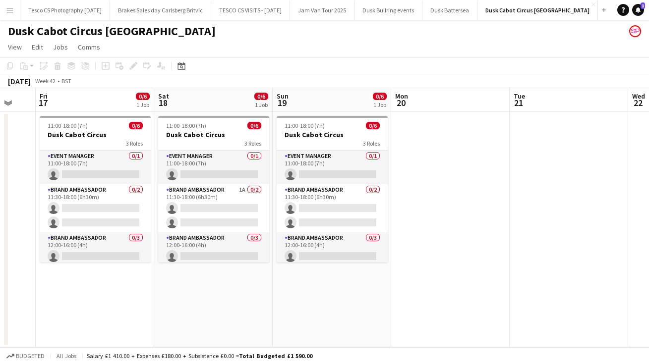
drag, startPoint x: 388, startPoint y: 291, endPoint x: 214, endPoint y: 289, distance: 174.0
click at [214, 290] on app-calendar-viewport "Mon 13 Tue 14 Wed 15 Thu 16 Fri 17 0/6 1 Job Sat 18 0/6 1 Job Sun 19 0/6 1 Job …" at bounding box center [324, 217] width 649 height 259
